Goal: Navigation & Orientation: Find specific page/section

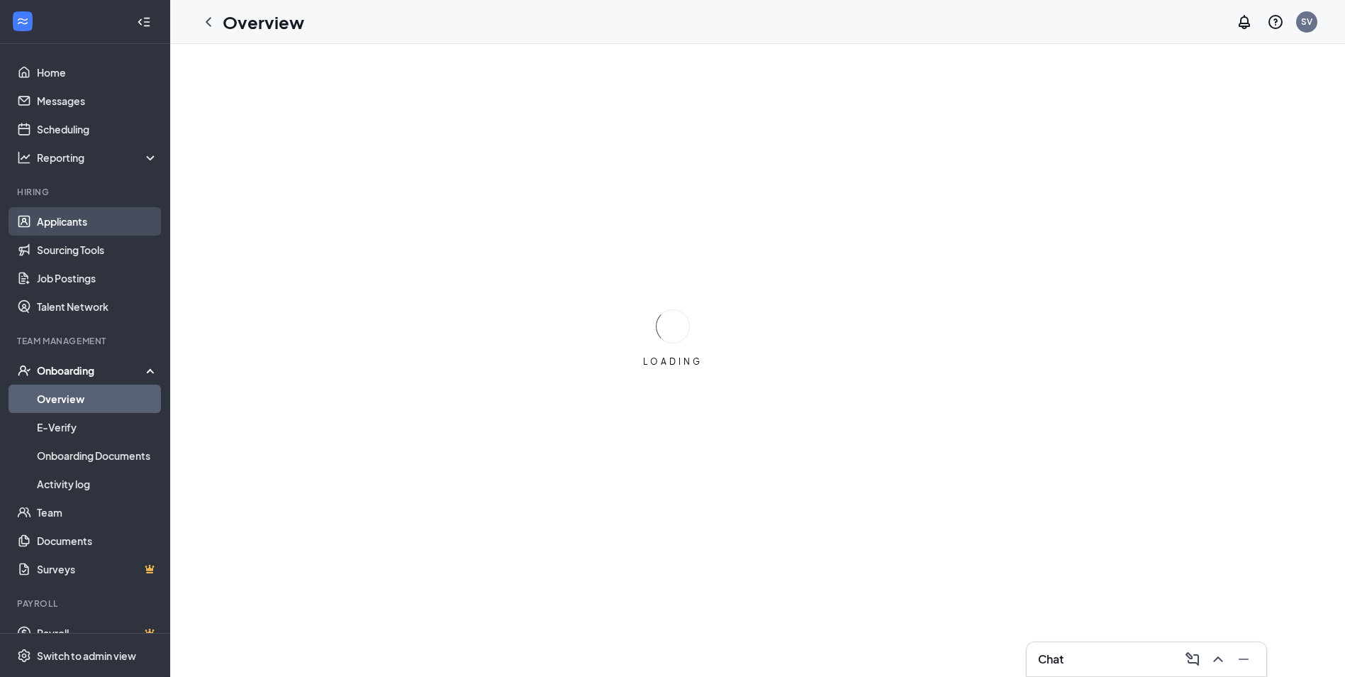
click at [91, 213] on link "Applicants" at bounding box center [97, 221] width 121 height 28
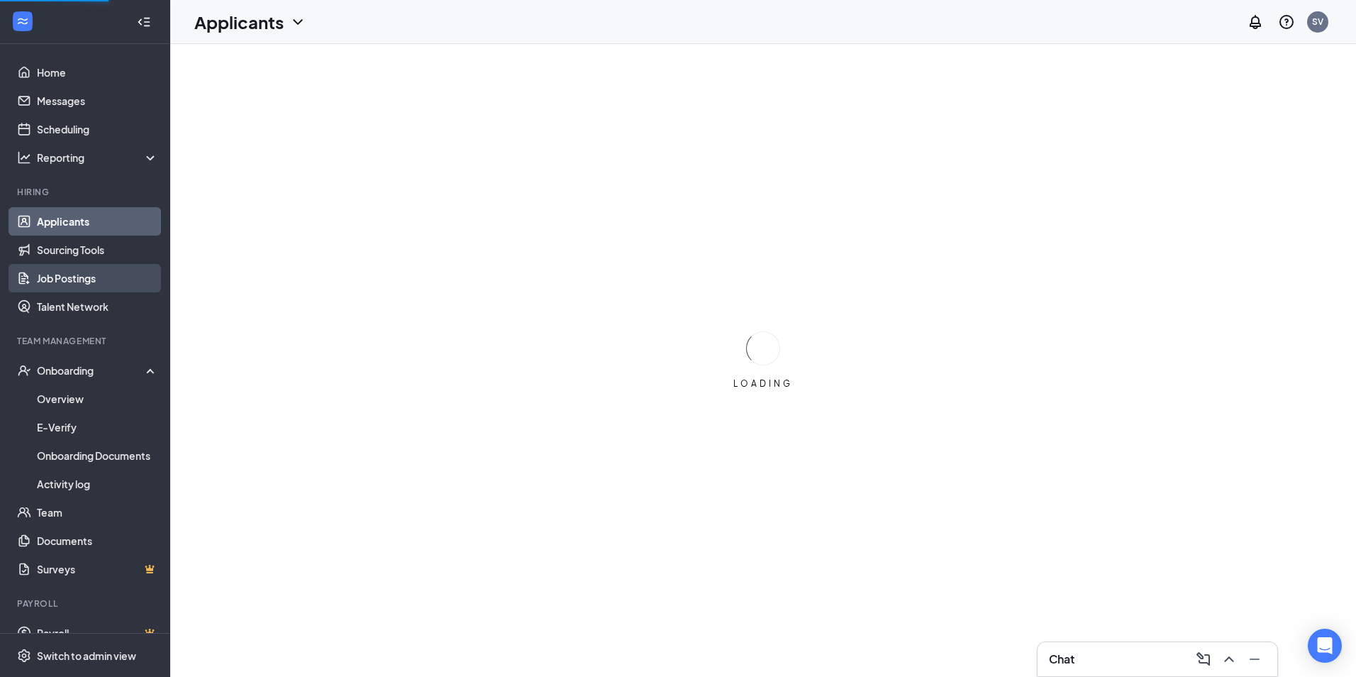
click at [109, 282] on link "Job Postings" at bounding box center [97, 278] width 121 height 28
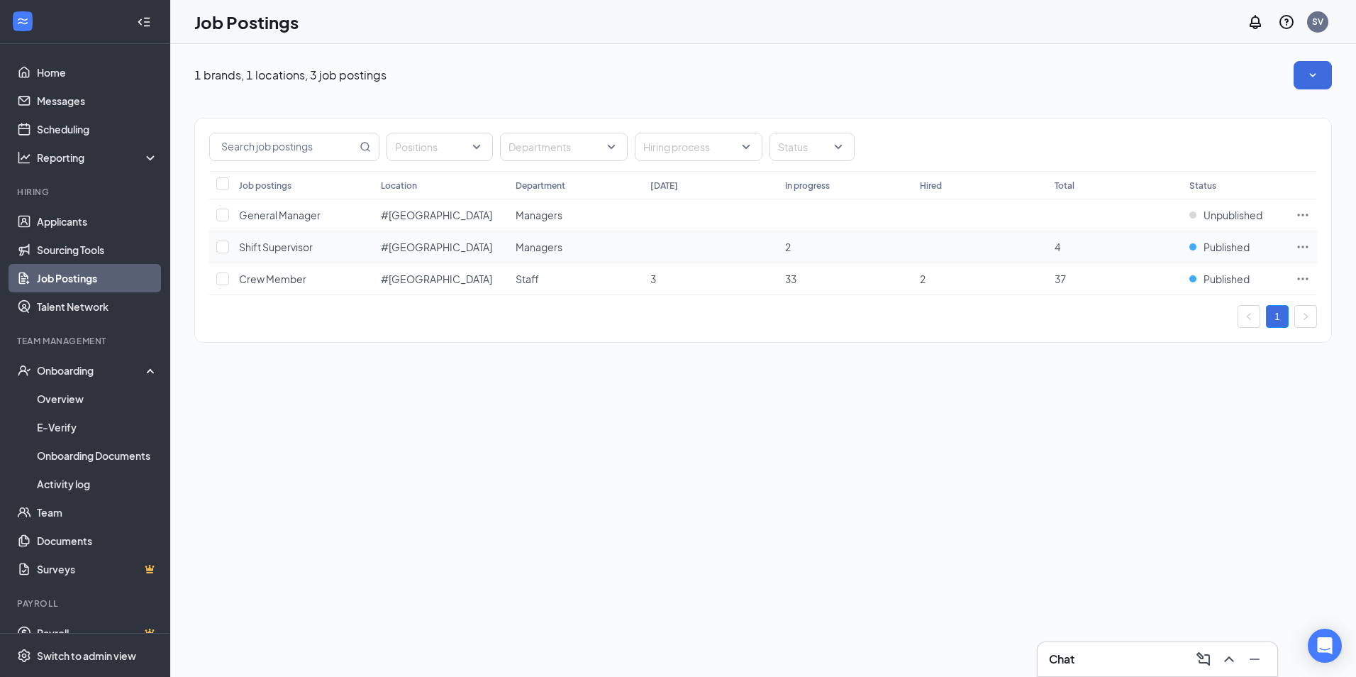
click at [1303, 250] on icon "Ellipses" at bounding box center [1303, 247] width 14 height 14
click at [220, 245] on input "checkbox" at bounding box center [222, 246] width 13 height 13
checkbox input "true"
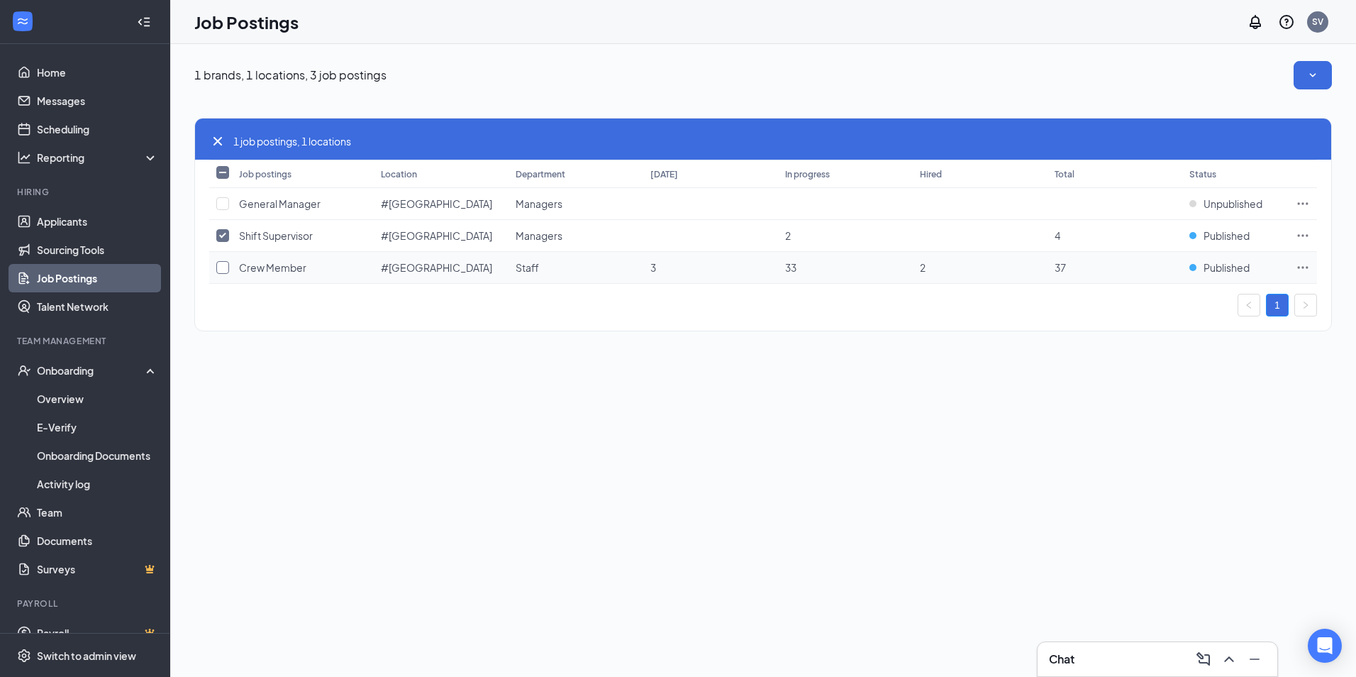
click at [225, 262] on input "checkbox" at bounding box center [222, 267] width 13 height 13
checkbox input "true"
click at [1304, 77] on button "button" at bounding box center [1313, 75] width 38 height 28
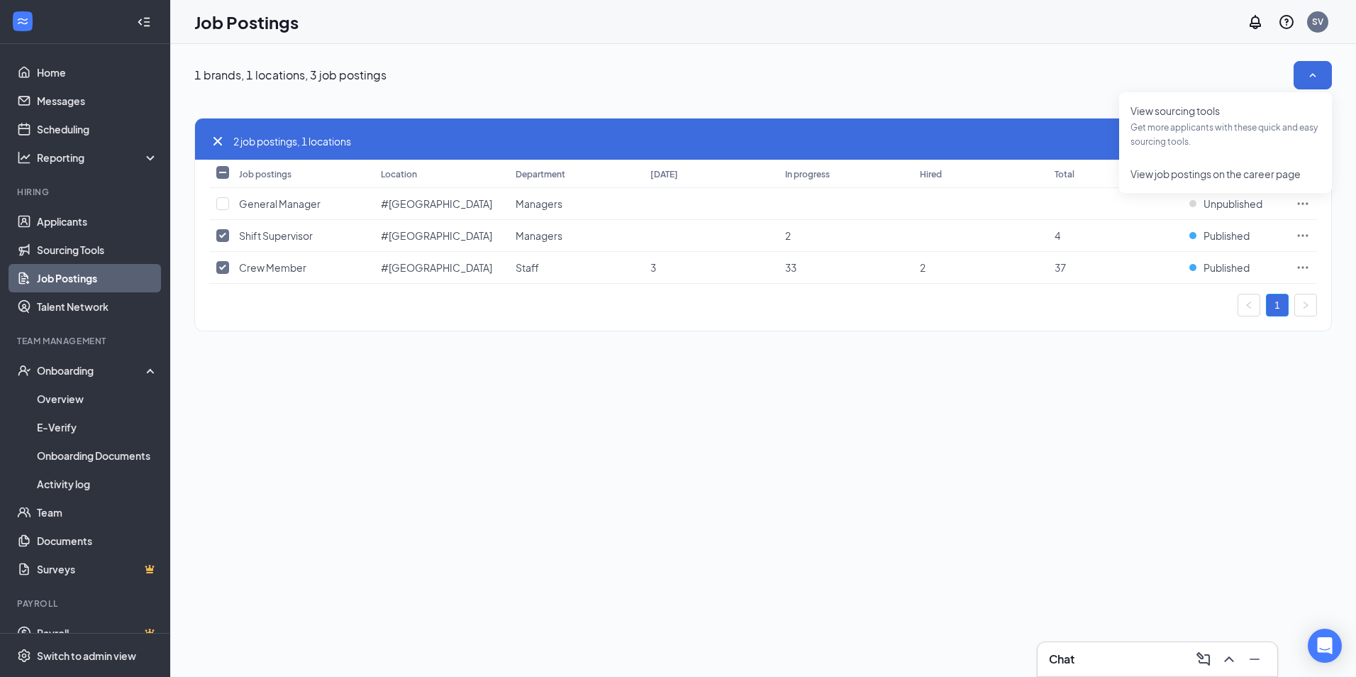
click at [977, 114] on div "2 job postings, 1 locations Job postings Location Department Today In progress …" at bounding box center [763, 217] width 1138 height 256
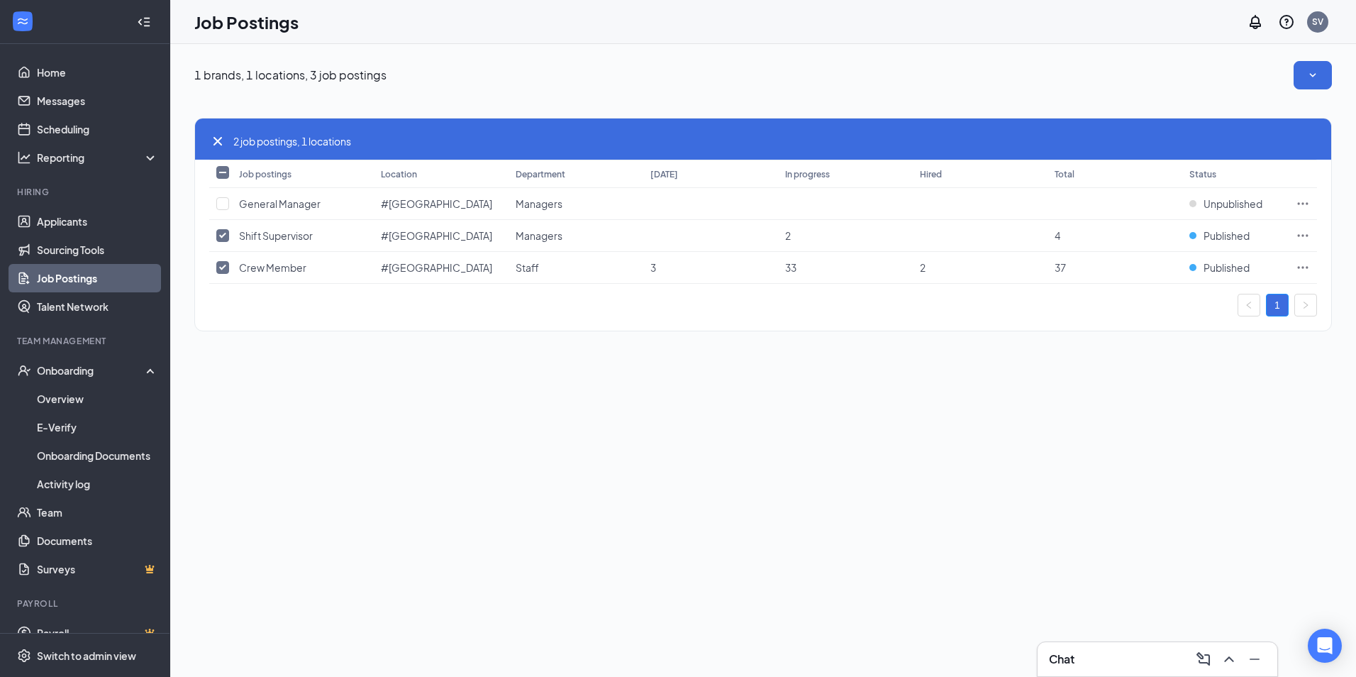
click at [218, 175] on input "Select all" at bounding box center [222, 172] width 13 height 13
checkbox input "true"
click at [233, 199] on td "General Manager" at bounding box center [303, 204] width 142 height 32
click at [223, 201] on input "checkbox" at bounding box center [222, 203] width 13 height 13
checkbox input "false"
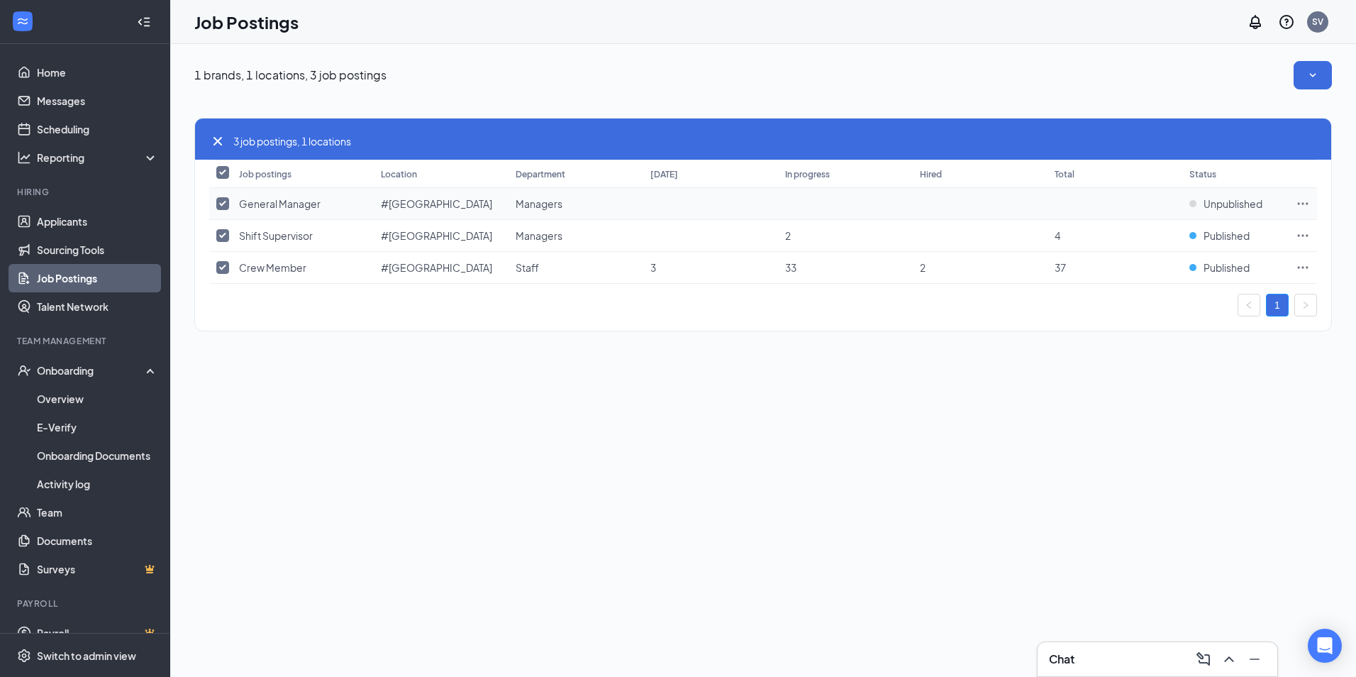
checkbox input "false"
click at [612, 260] on td "Staff" at bounding box center [576, 268] width 135 height 32
click at [1245, 267] on span "Published" at bounding box center [1227, 267] width 46 height 14
click at [1194, 267] on div "Published" at bounding box center [1235, 267] width 92 height 14
click at [1224, 267] on span "Published" at bounding box center [1227, 267] width 46 height 14
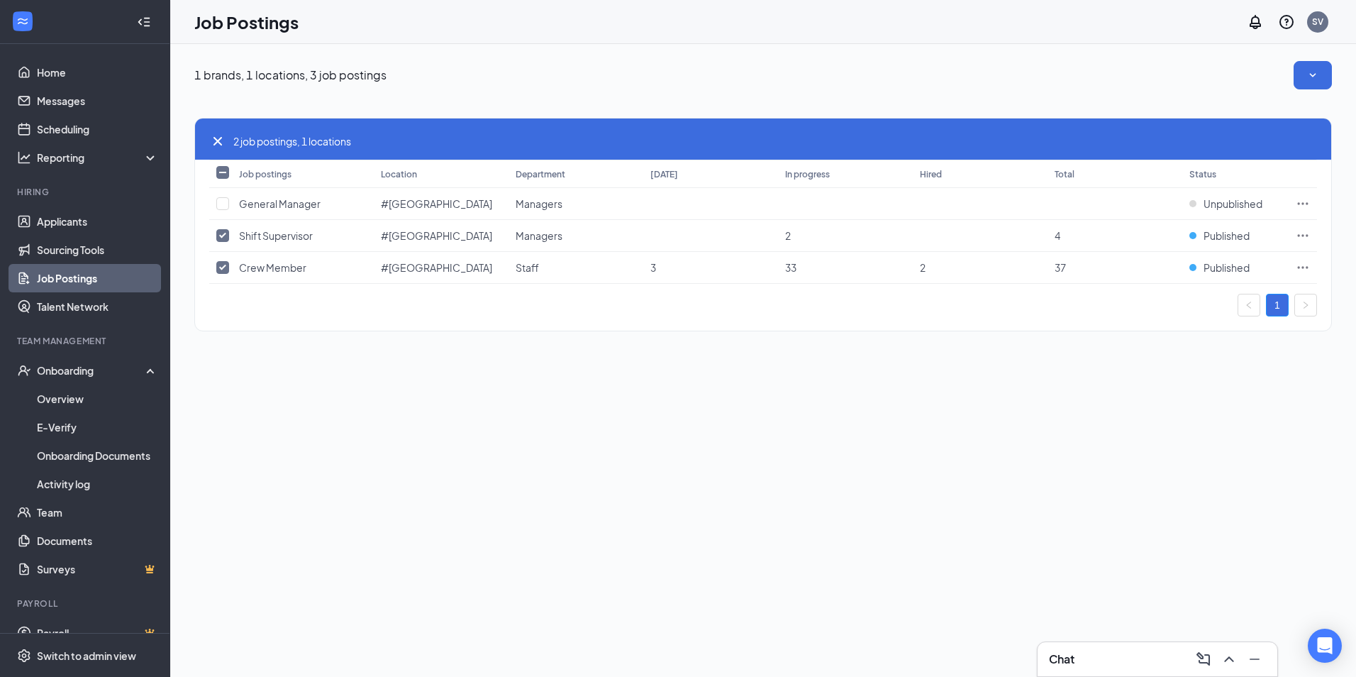
click at [213, 142] on icon "Cross" at bounding box center [217, 141] width 17 height 17
checkbox input "false"
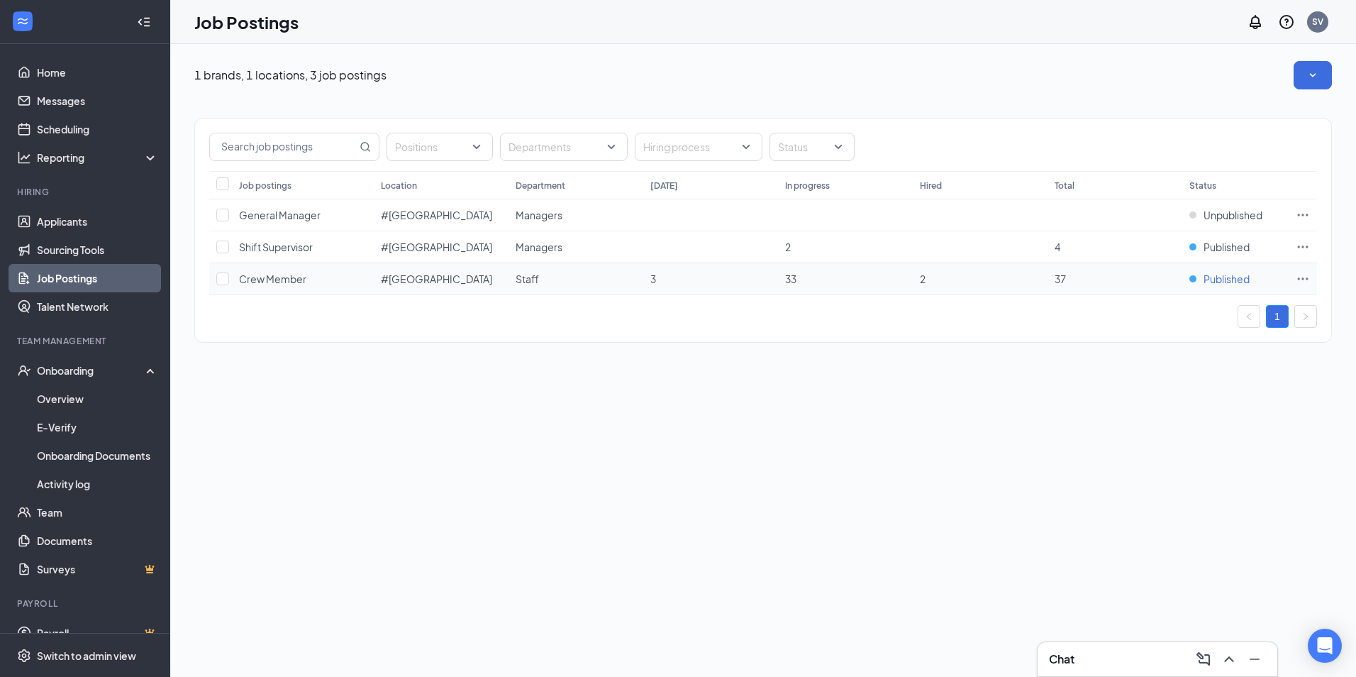
click at [1210, 277] on span "Published" at bounding box center [1227, 279] width 46 height 14
click at [281, 276] on span "Crew Member" at bounding box center [272, 278] width 67 height 13
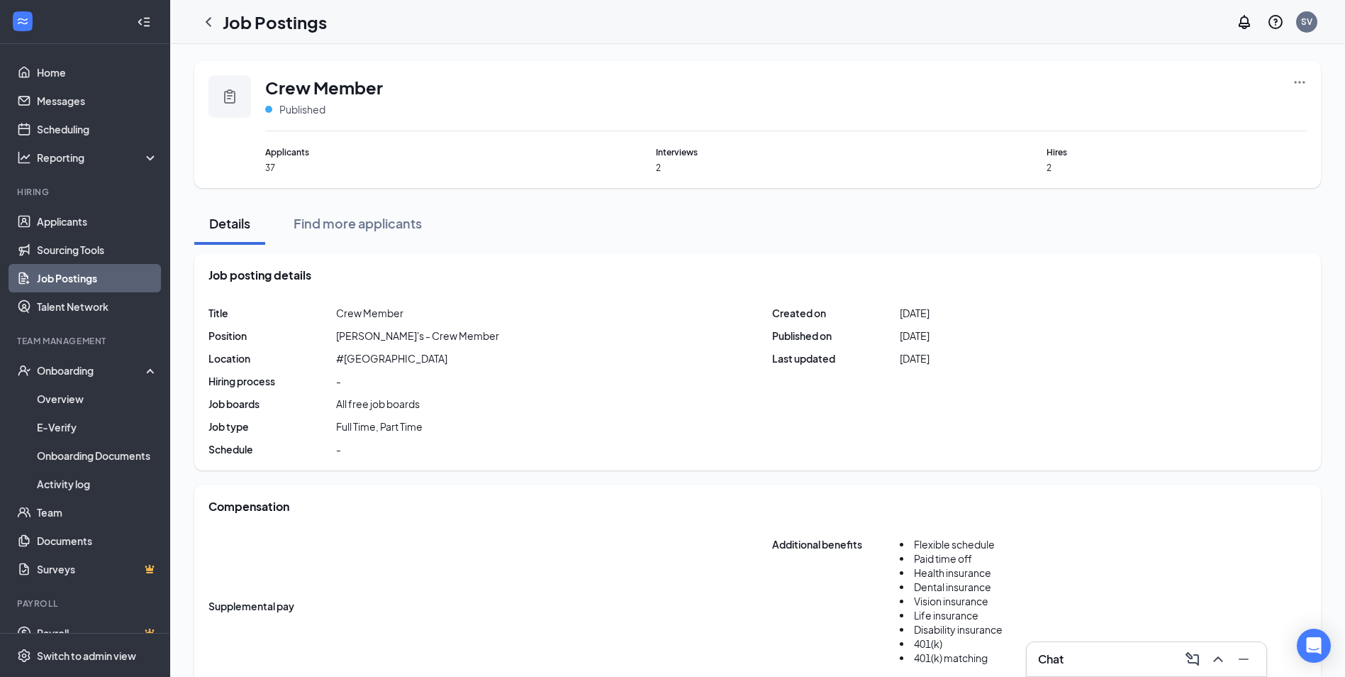
click at [1302, 80] on icon "Ellipses" at bounding box center [1300, 82] width 14 height 14
click at [282, 150] on span "Applicants" at bounding box center [395, 151] width 260 height 13
click at [233, 89] on icon "Clipboard" at bounding box center [229, 96] width 17 height 17
click at [104, 381] on div "Onboarding" at bounding box center [85, 370] width 170 height 28
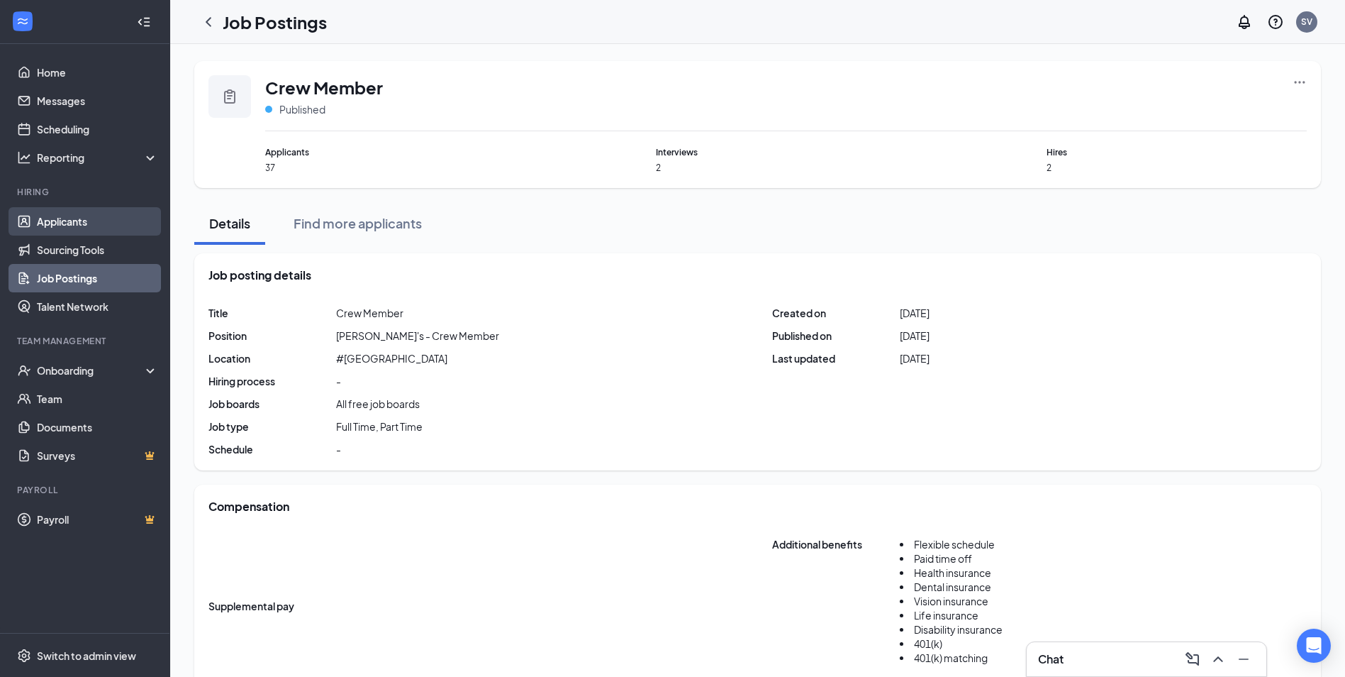
click at [96, 234] on link "Applicants" at bounding box center [97, 221] width 121 height 28
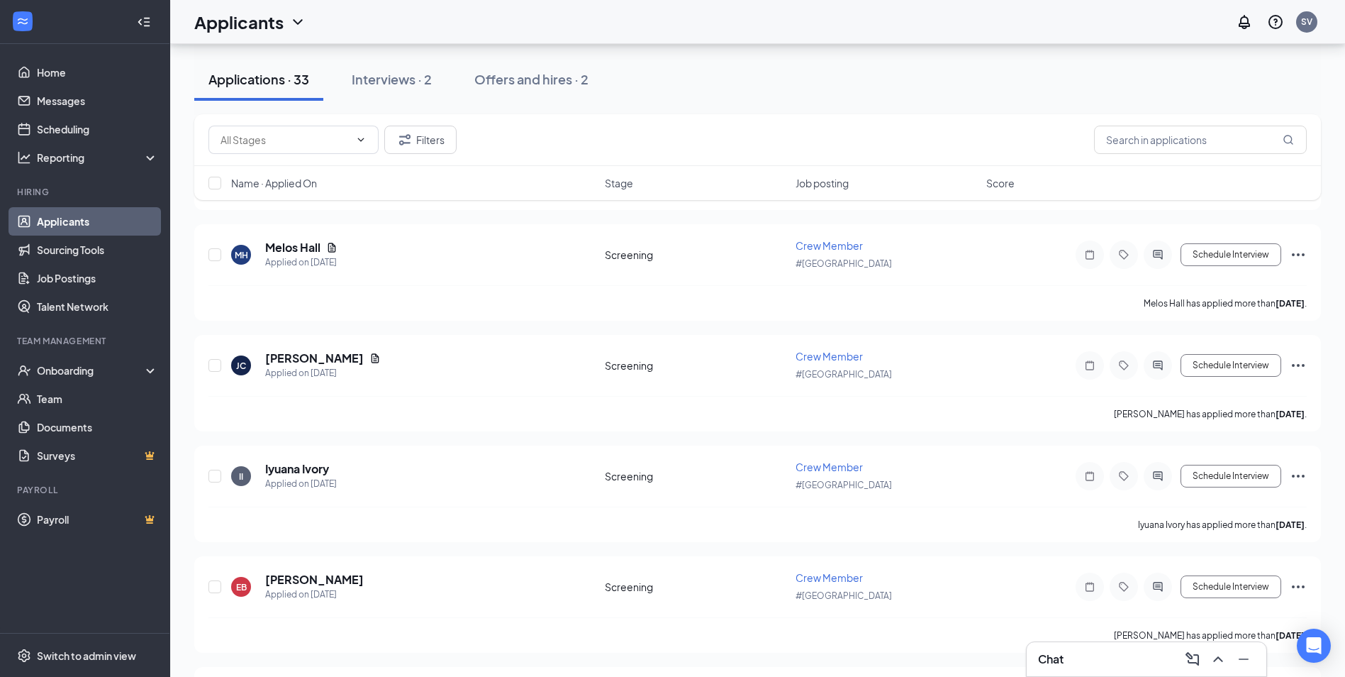
scroll to position [2330, 0]
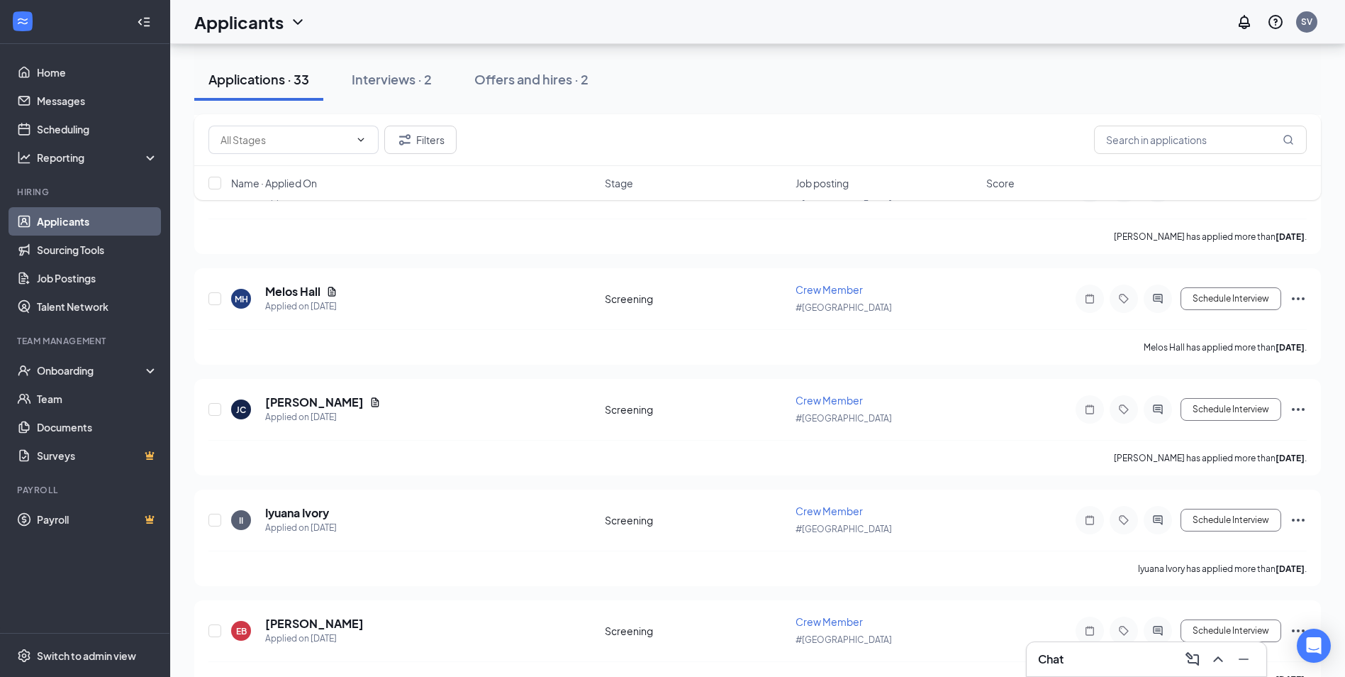
click at [316, 83] on button "Applications · 33" at bounding box center [258, 79] width 129 height 43
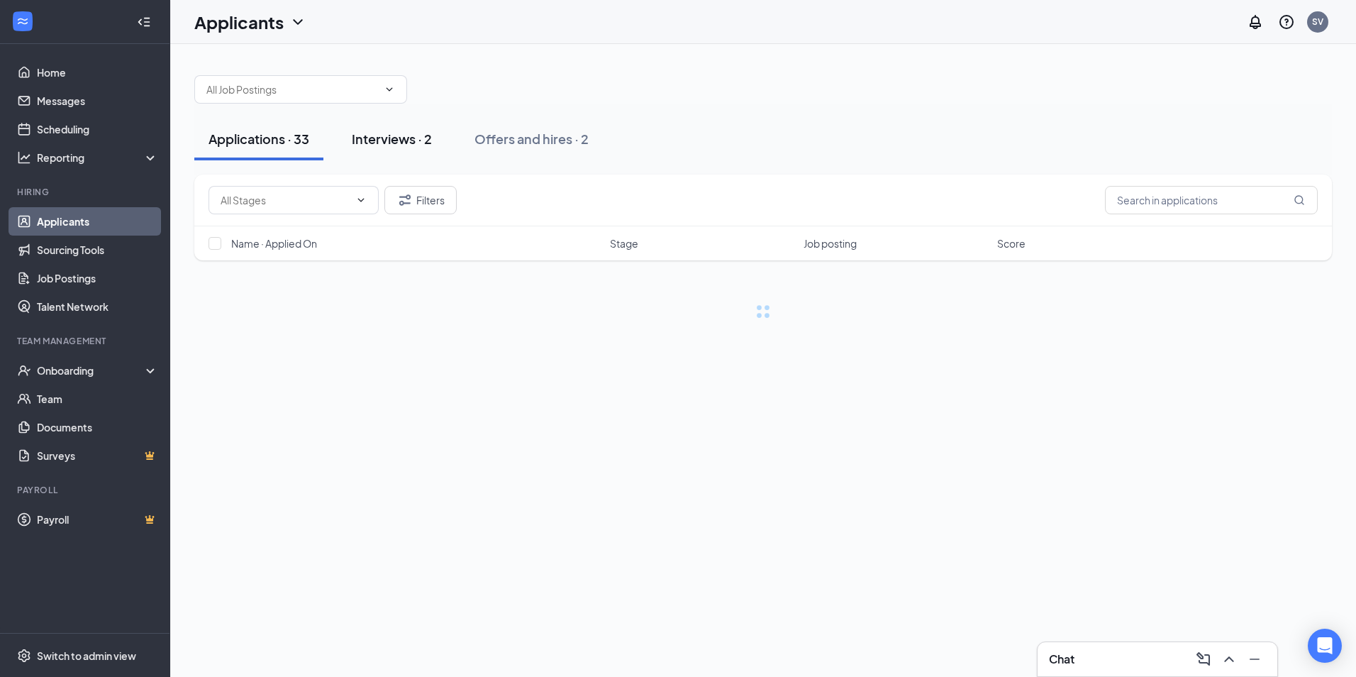
click at [414, 140] on div "Interviews · 2" at bounding box center [392, 139] width 80 height 18
click at [414, 146] on div "Interviews · 2" at bounding box center [392, 139] width 80 height 18
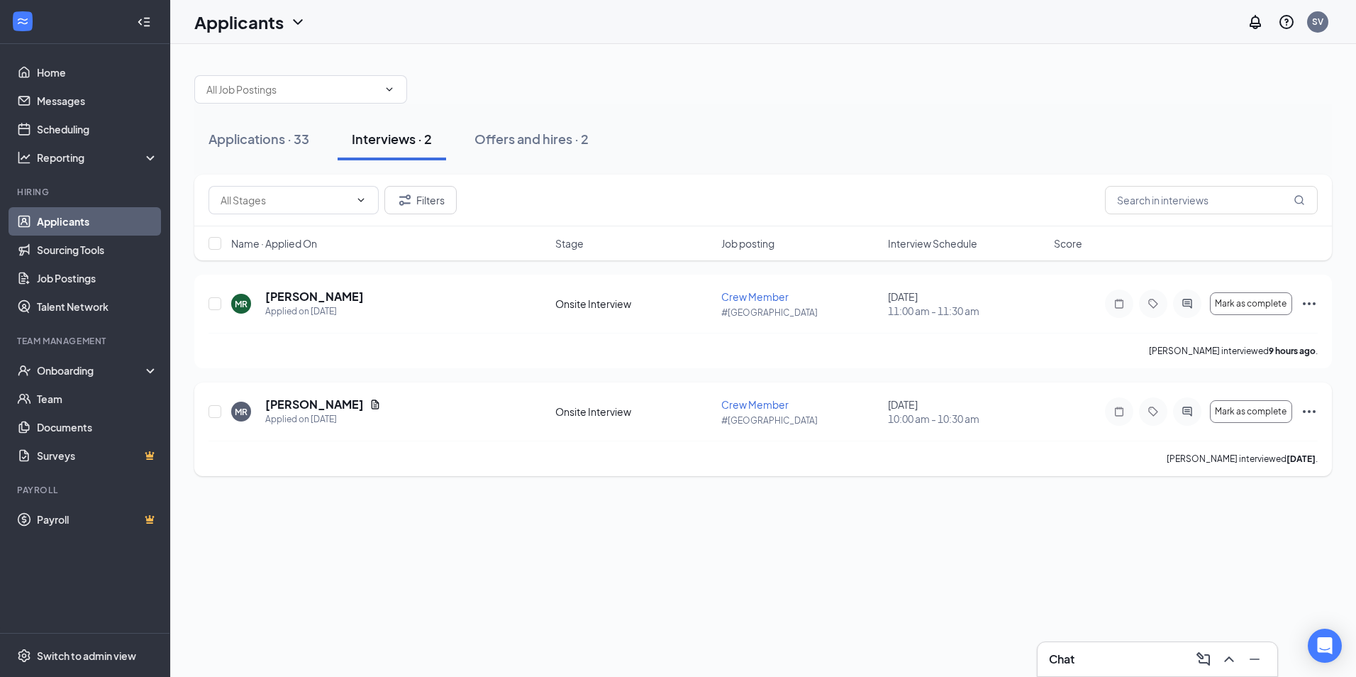
click at [1314, 413] on icon "Ellipses" at bounding box center [1309, 411] width 17 height 17
click at [910, 331] on div "MR Marquis Redwine Applied on Sep 10 Onsite Interview Crew Member #1252 Valley …" at bounding box center [763, 311] width 1109 height 44
click at [1312, 404] on icon "Ellipses" at bounding box center [1309, 411] width 17 height 17
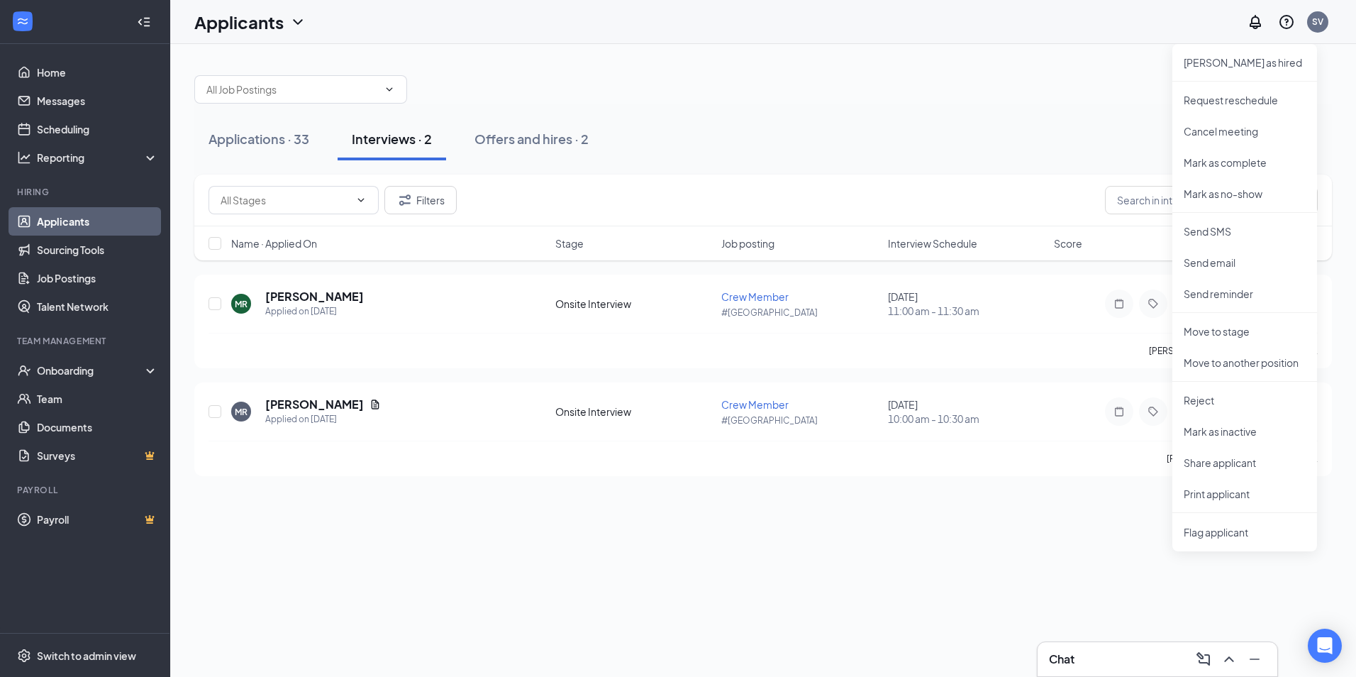
click at [721, 142] on div "Applications · 33 Interviews · 2 Offers and hires · 2" at bounding box center [763, 139] width 1138 height 43
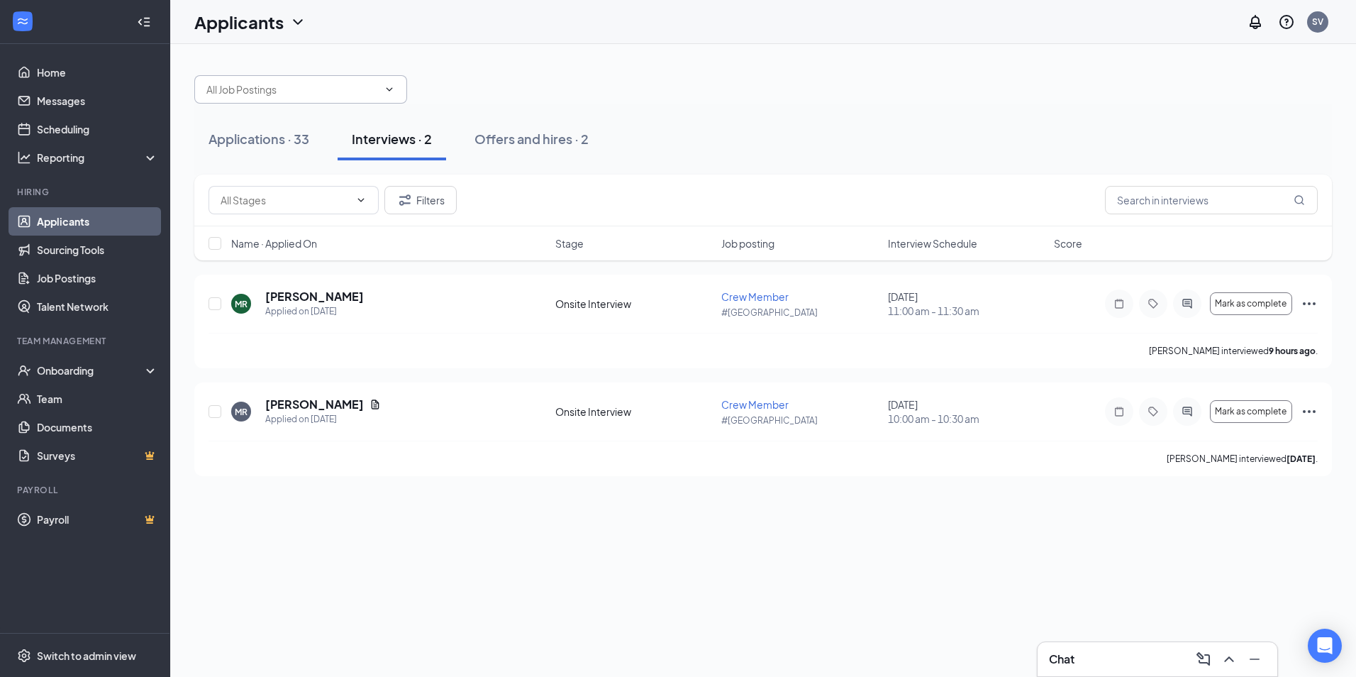
click at [284, 87] on input "text" at bounding box center [292, 90] width 172 height 16
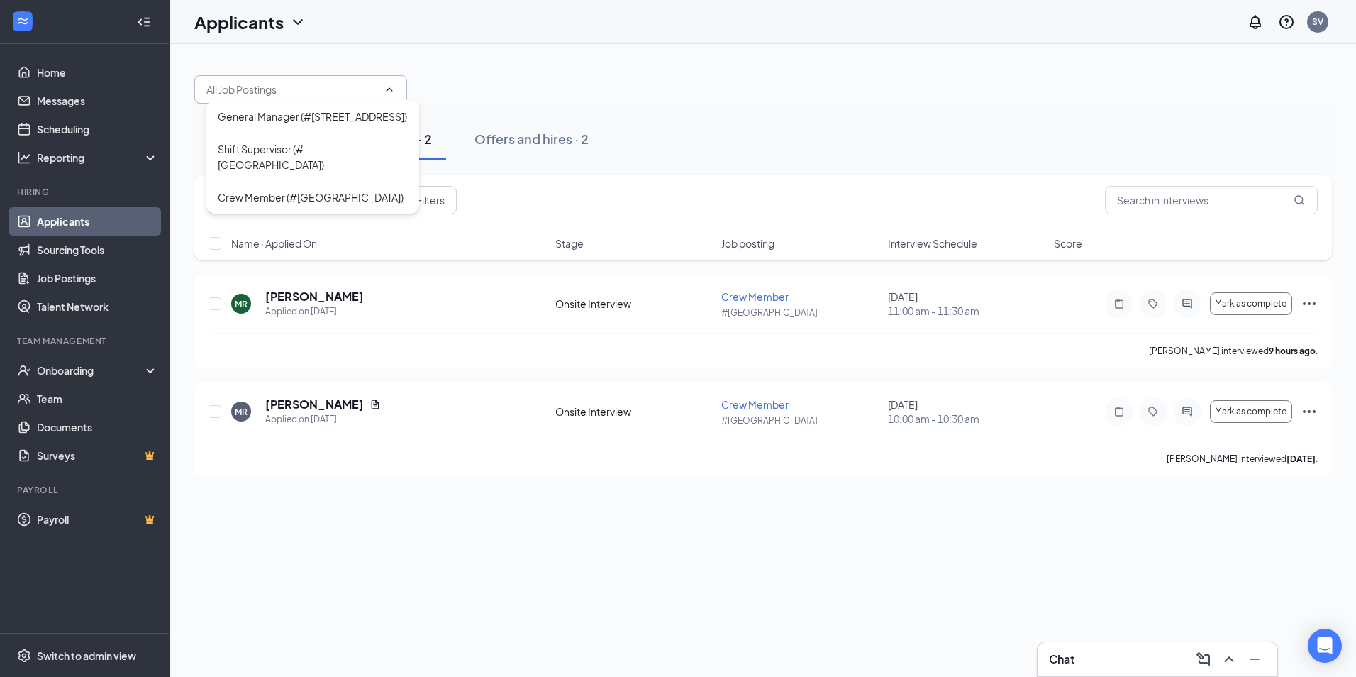
click at [361, 89] on input "text" at bounding box center [292, 90] width 172 height 16
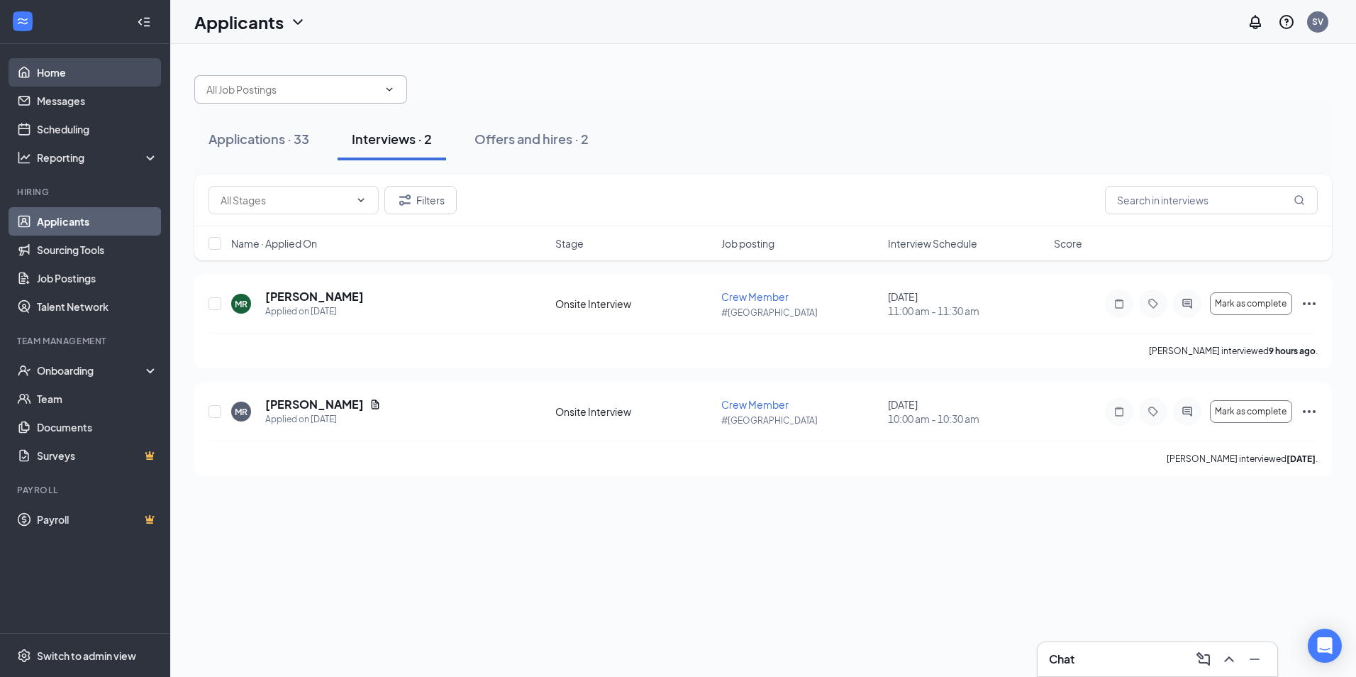
click at [68, 60] on link "Home" at bounding box center [97, 72] width 121 height 28
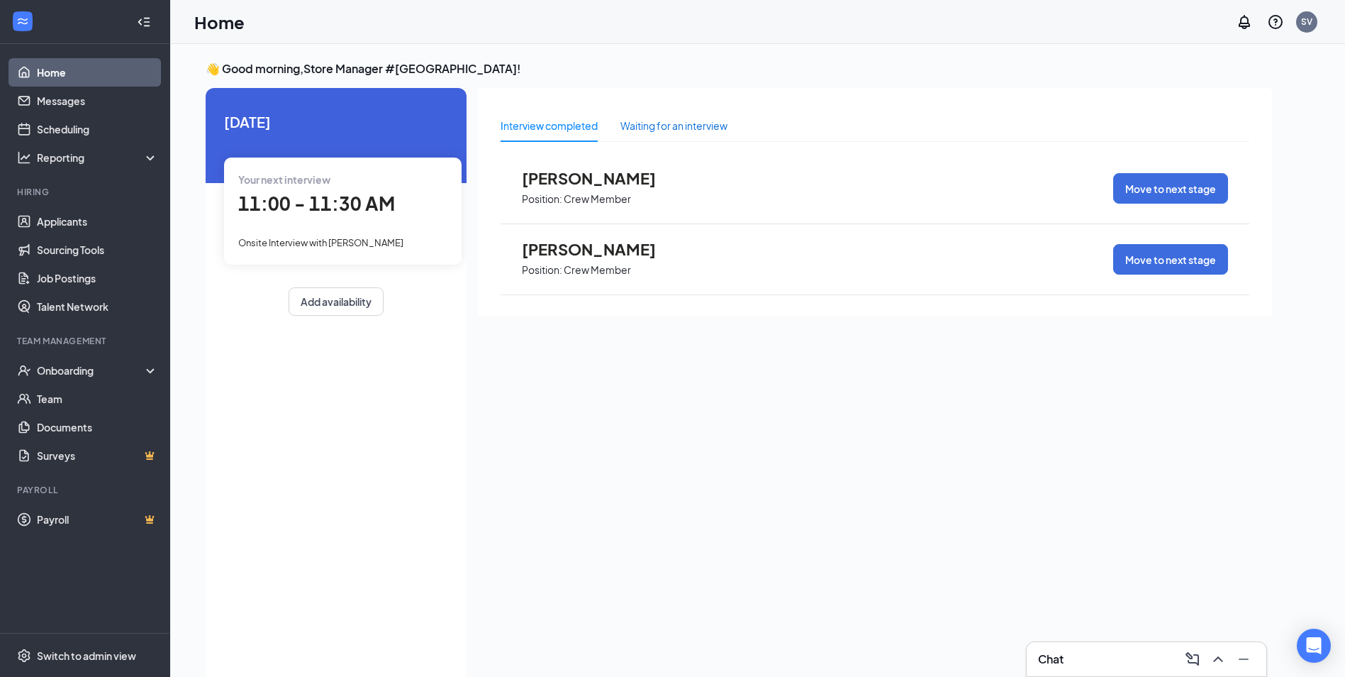
click at [681, 127] on div "Waiting for an interview" at bounding box center [674, 126] width 107 height 16
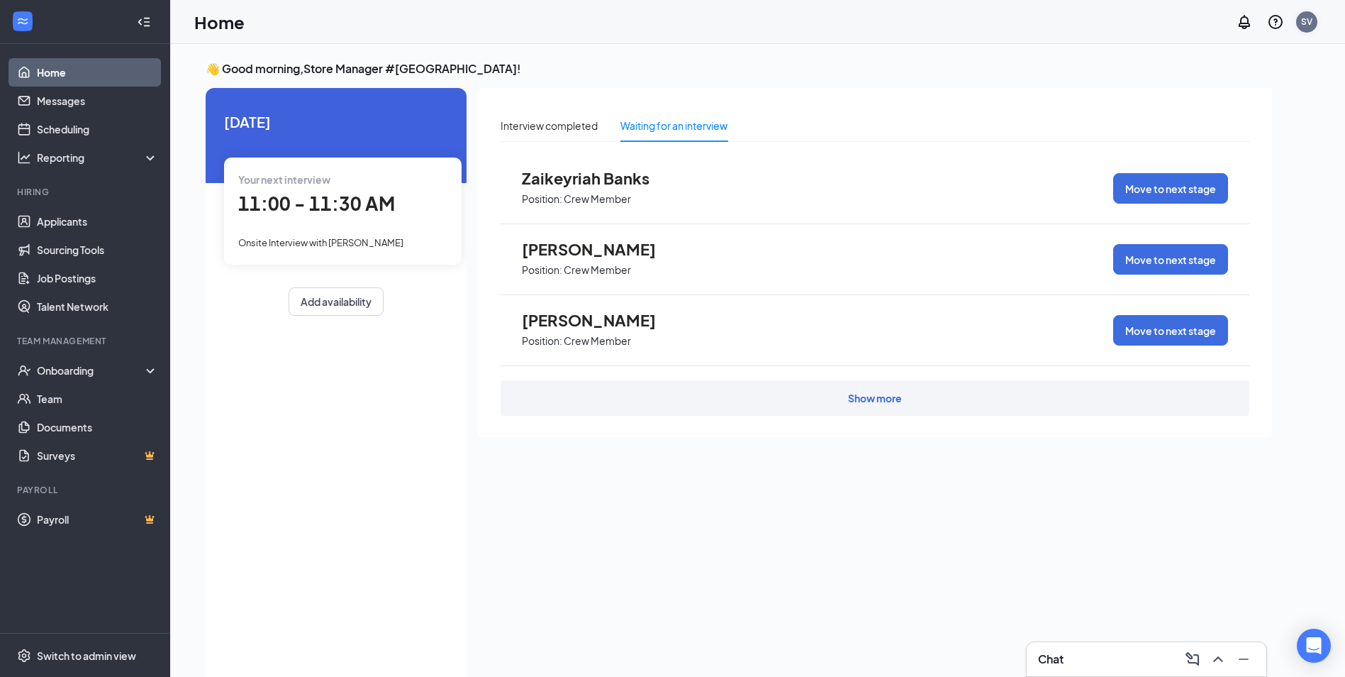
click at [1314, 21] on div "SV" at bounding box center [1307, 21] width 21 height 21
click at [1226, 144] on link "Account settings" at bounding box center [1236, 140] width 153 height 14
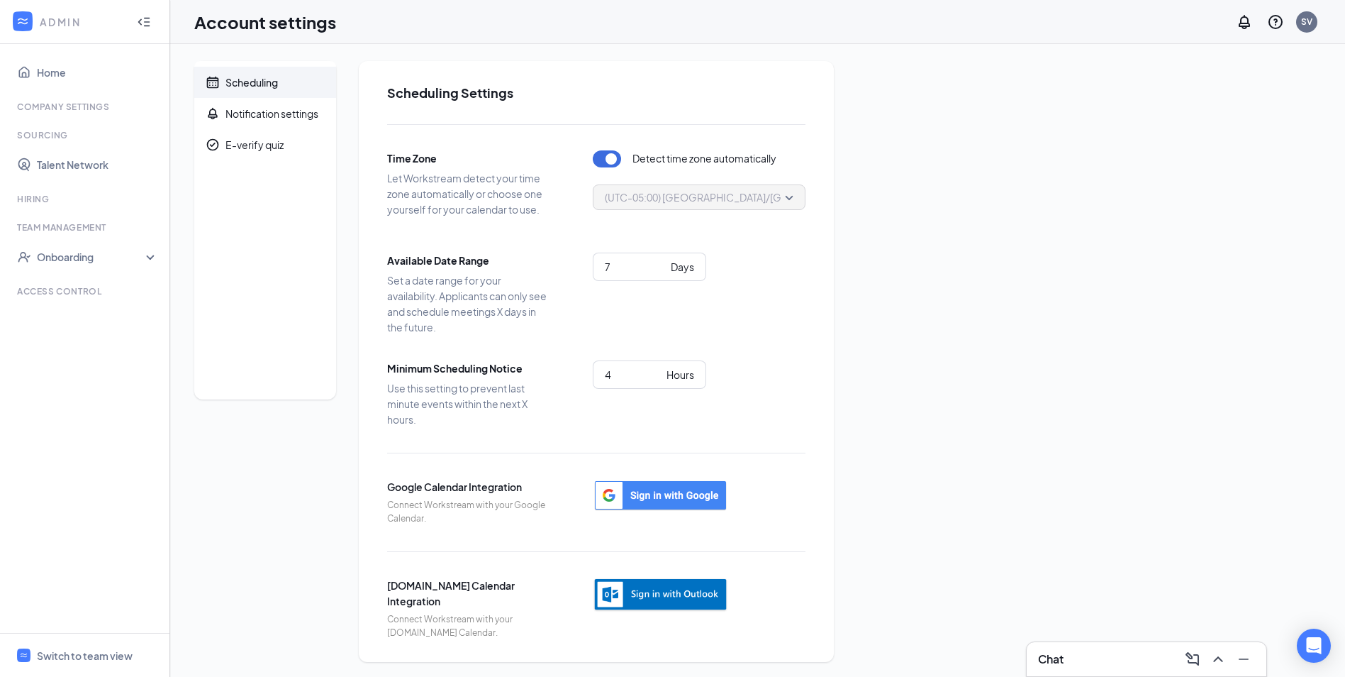
scroll to position [2, 0]
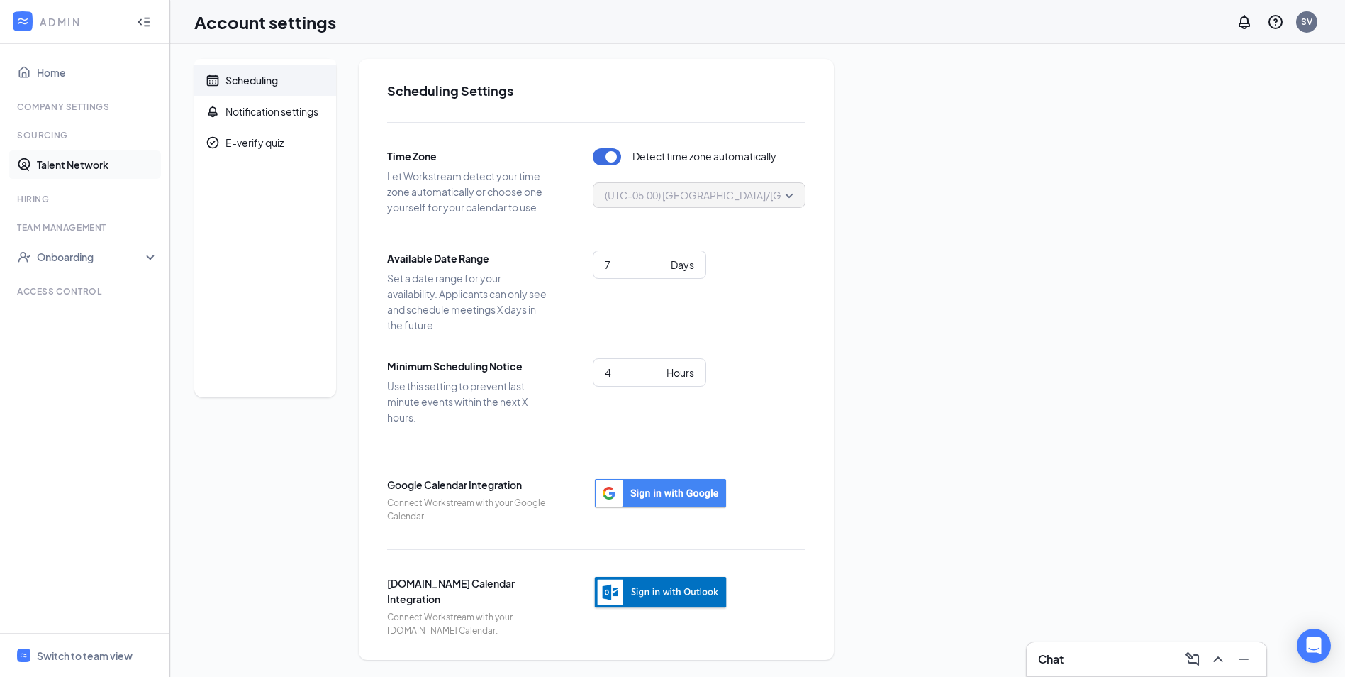
click at [60, 168] on link "Talent Network" at bounding box center [97, 164] width 121 height 28
